Goal: Task Accomplishment & Management: Manage account settings

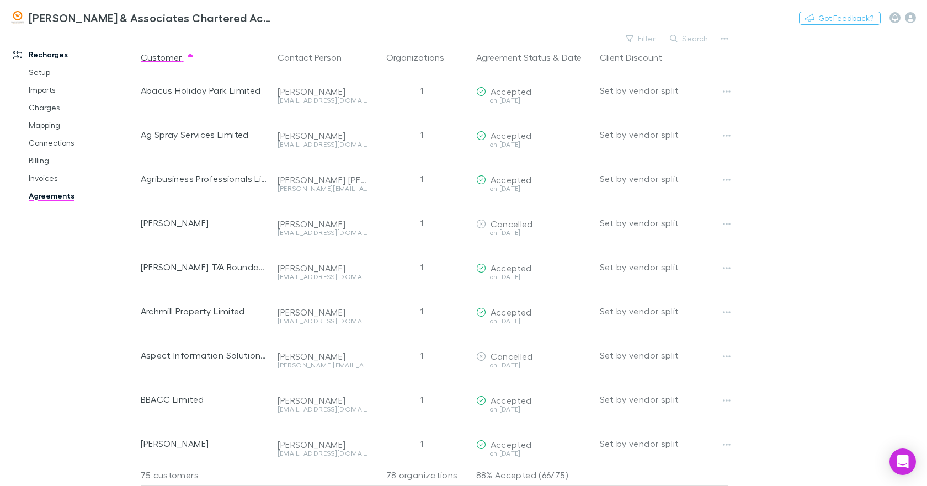
click at [56, 194] on link "Agreements" at bounding box center [82, 196] width 129 height 18
click at [50, 178] on link "Invoices" at bounding box center [82, 178] width 129 height 18
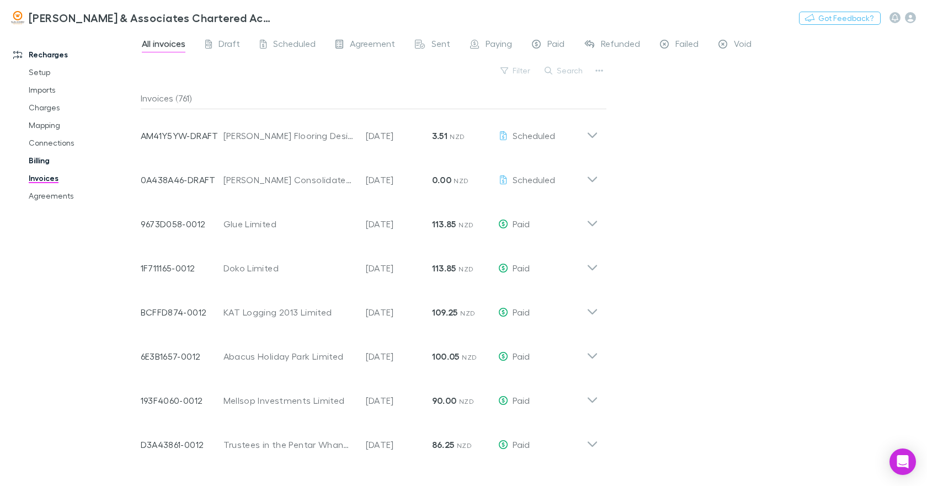
click at [40, 160] on link "Billing" at bounding box center [82, 161] width 129 height 18
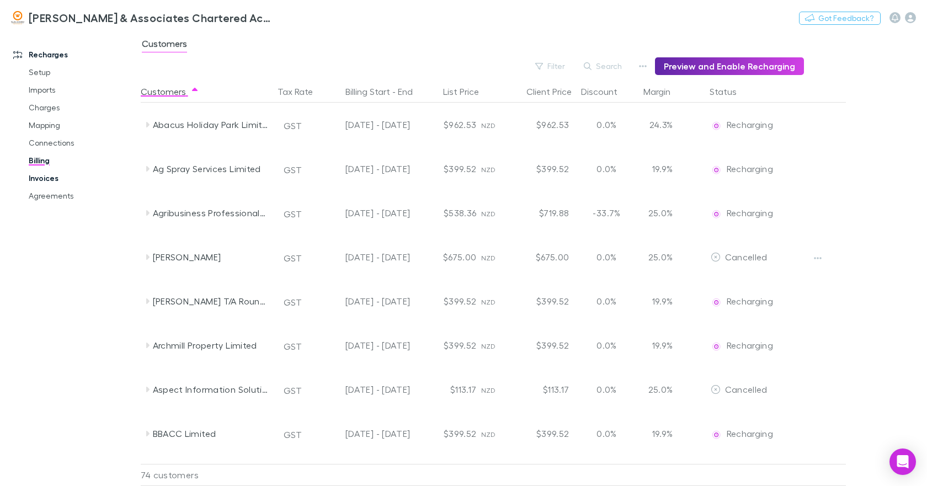
click at [39, 176] on link "Invoices" at bounding box center [82, 178] width 129 height 18
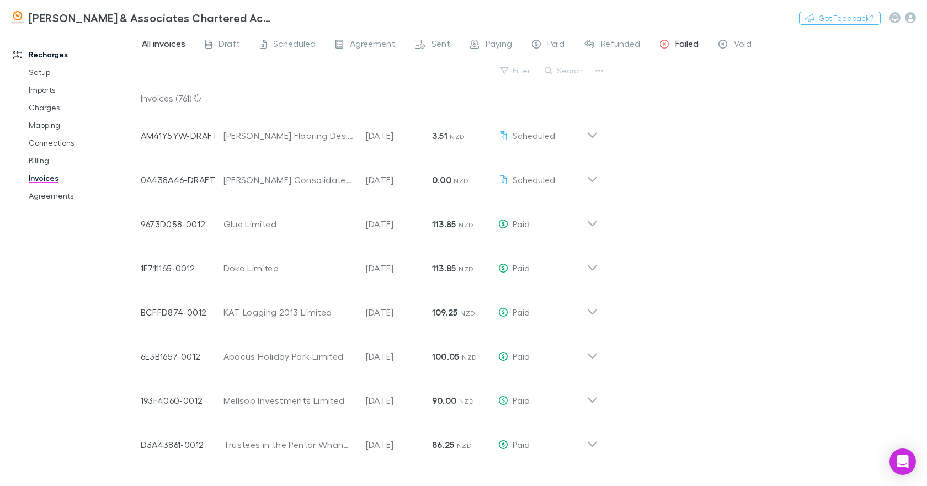
click at [677, 43] on span "Failed" at bounding box center [687, 45] width 23 height 14
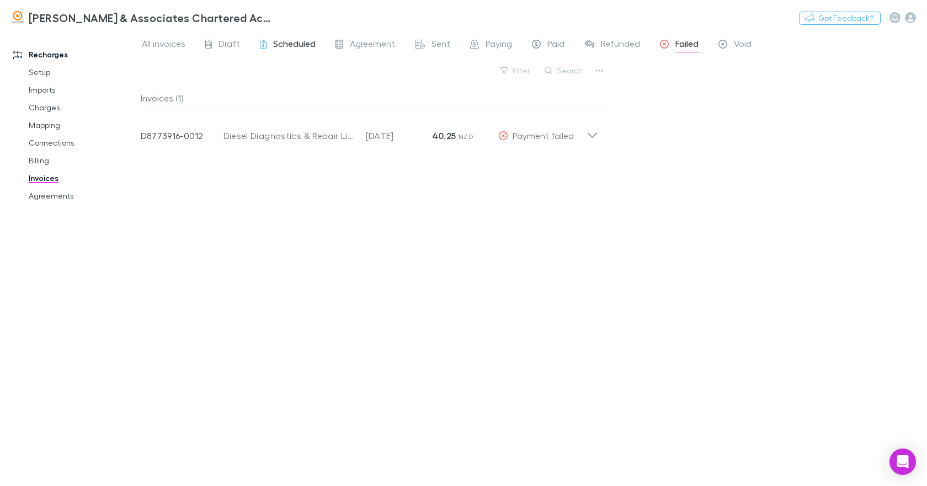
click at [295, 43] on span "Scheduled" at bounding box center [294, 45] width 43 height 14
click at [60, 193] on link "Agreements" at bounding box center [82, 196] width 129 height 18
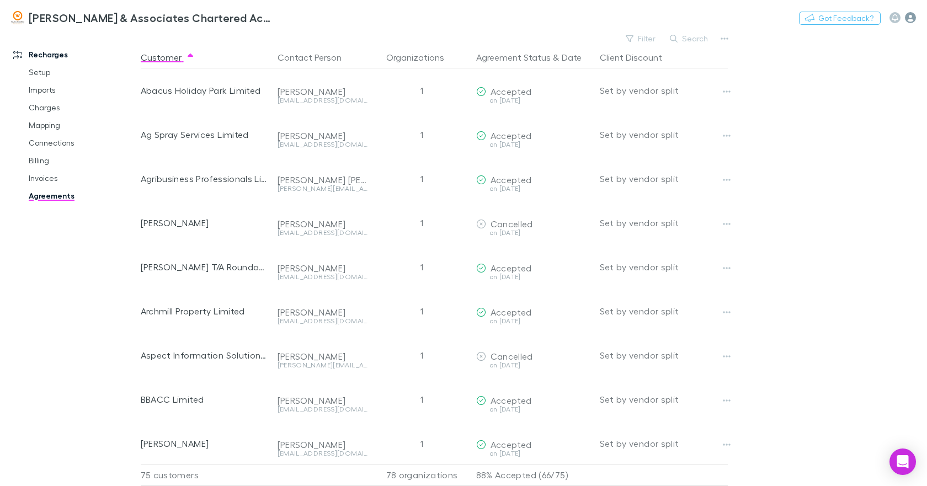
click at [910, 19] on icon "button" at bounding box center [910, 17] width 11 height 11
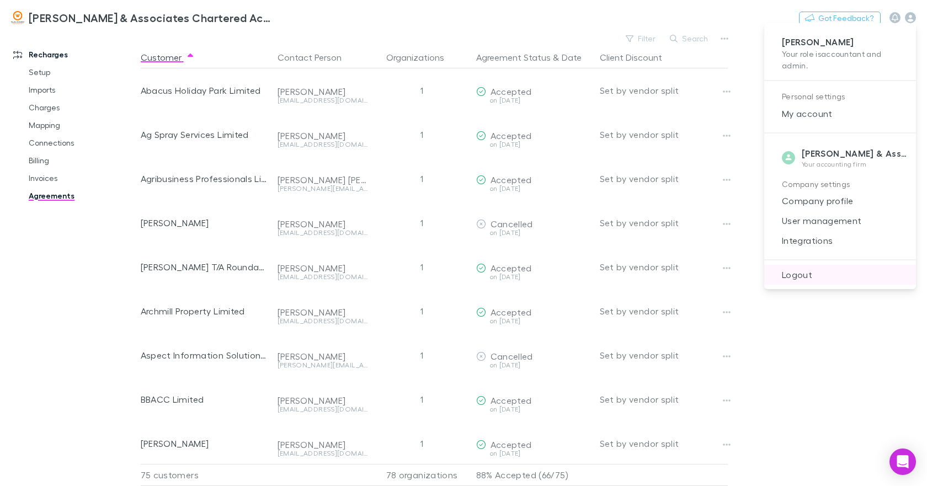
click at [809, 273] on span "Logout" at bounding box center [840, 274] width 134 height 13
